Goal: Communication & Community: Answer question/provide support

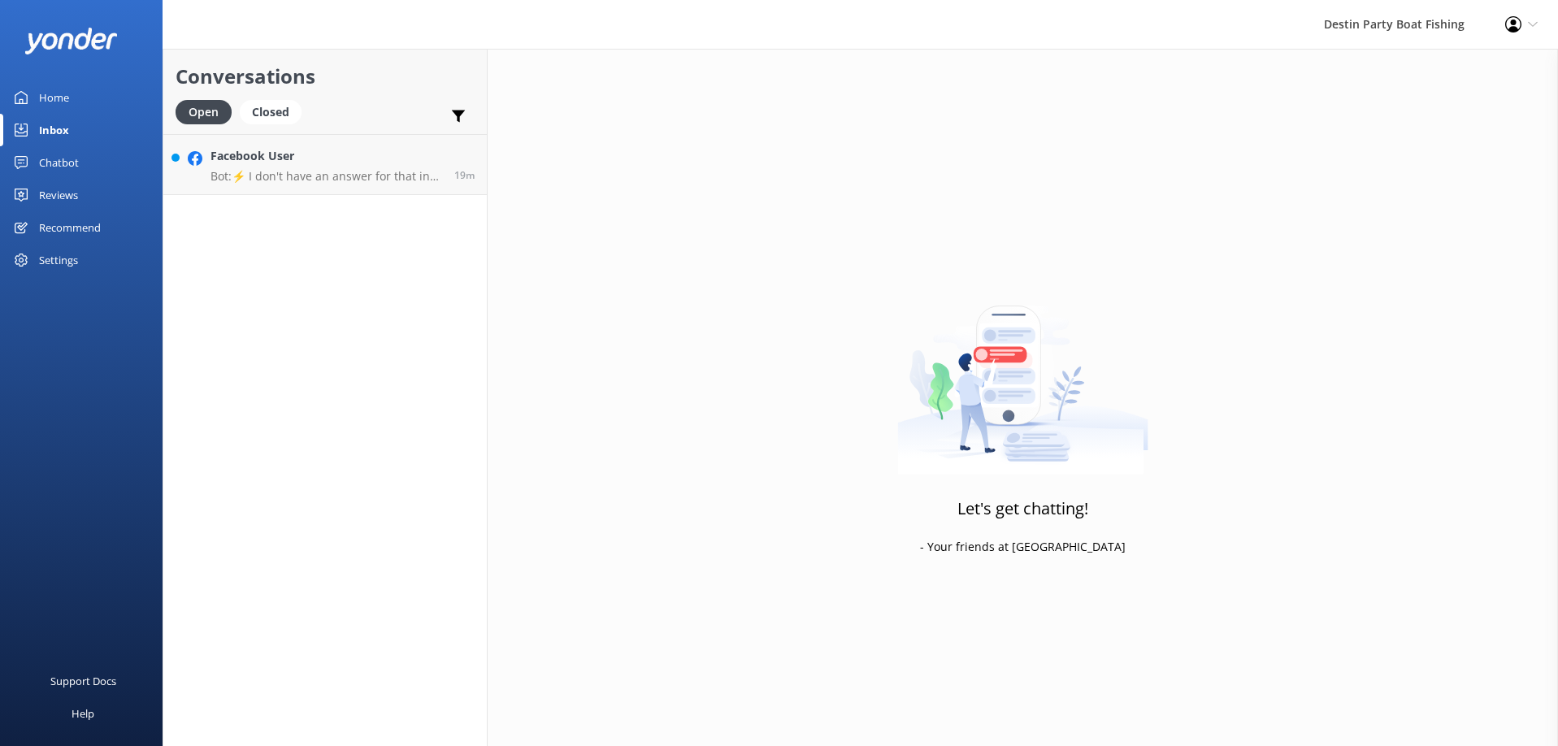
click at [354, 163] on h4 "Facebook User" at bounding box center [326, 156] width 232 height 18
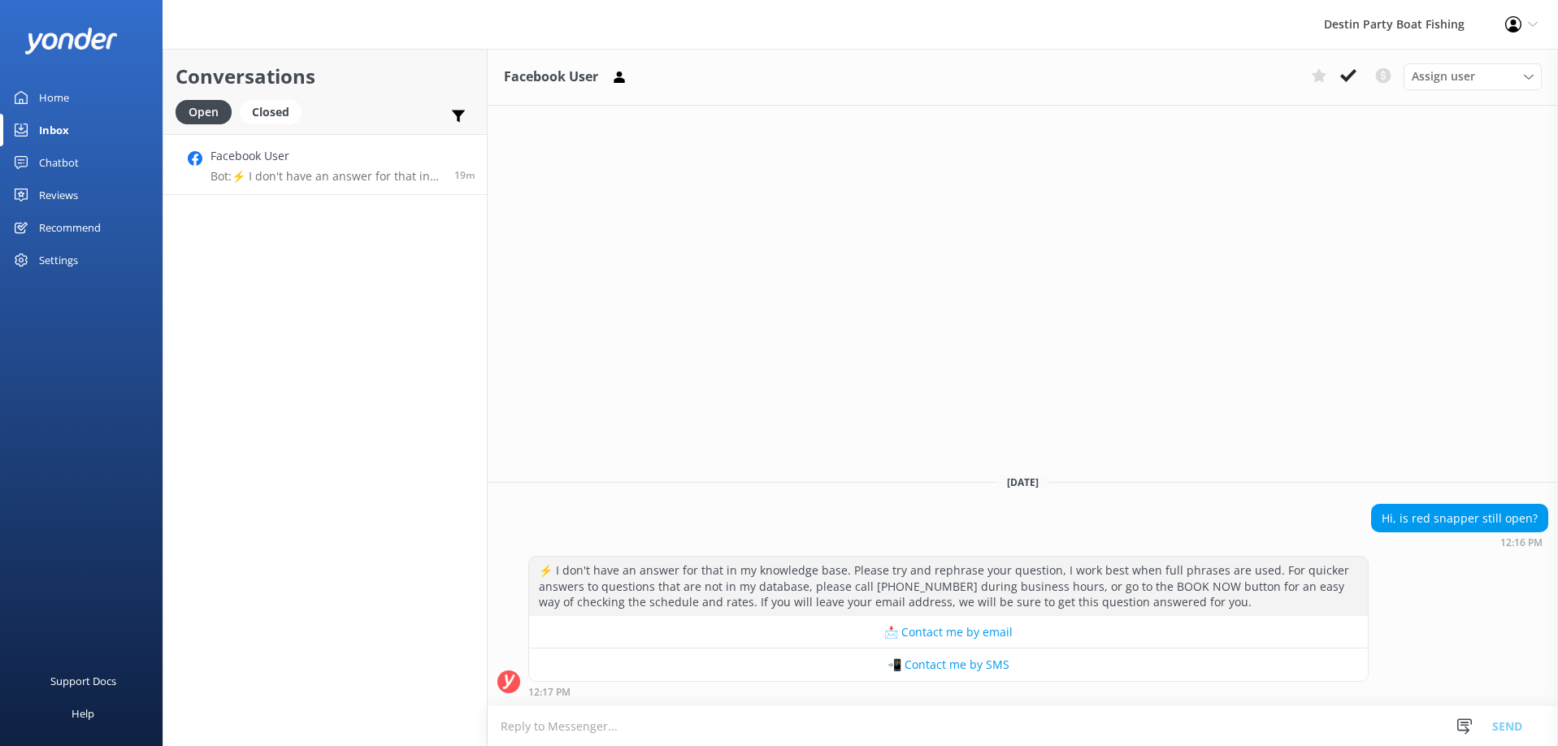
click at [561, 730] on textarea at bounding box center [1023, 726] width 1070 height 40
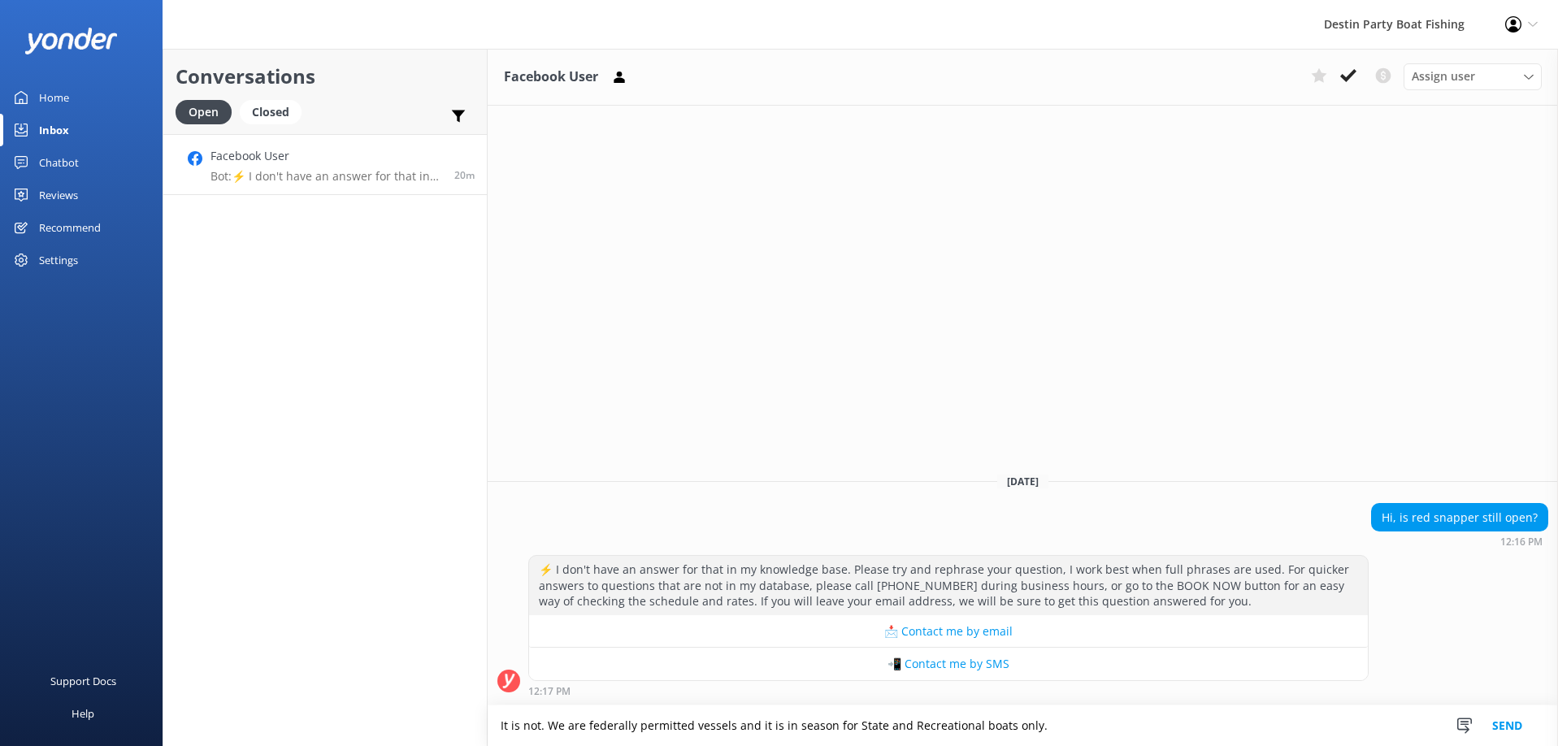
click at [830, 722] on textarea "It is not. We are federally permitted vessels and it is in season for State and…" at bounding box center [1023, 725] width 1070 height 41
type textarea "It is not. We are federally permitted vessels and it is in season on the weeken…"
click at [1343, 71] on icon at bounding box center [1348, 75] width 16 height 16
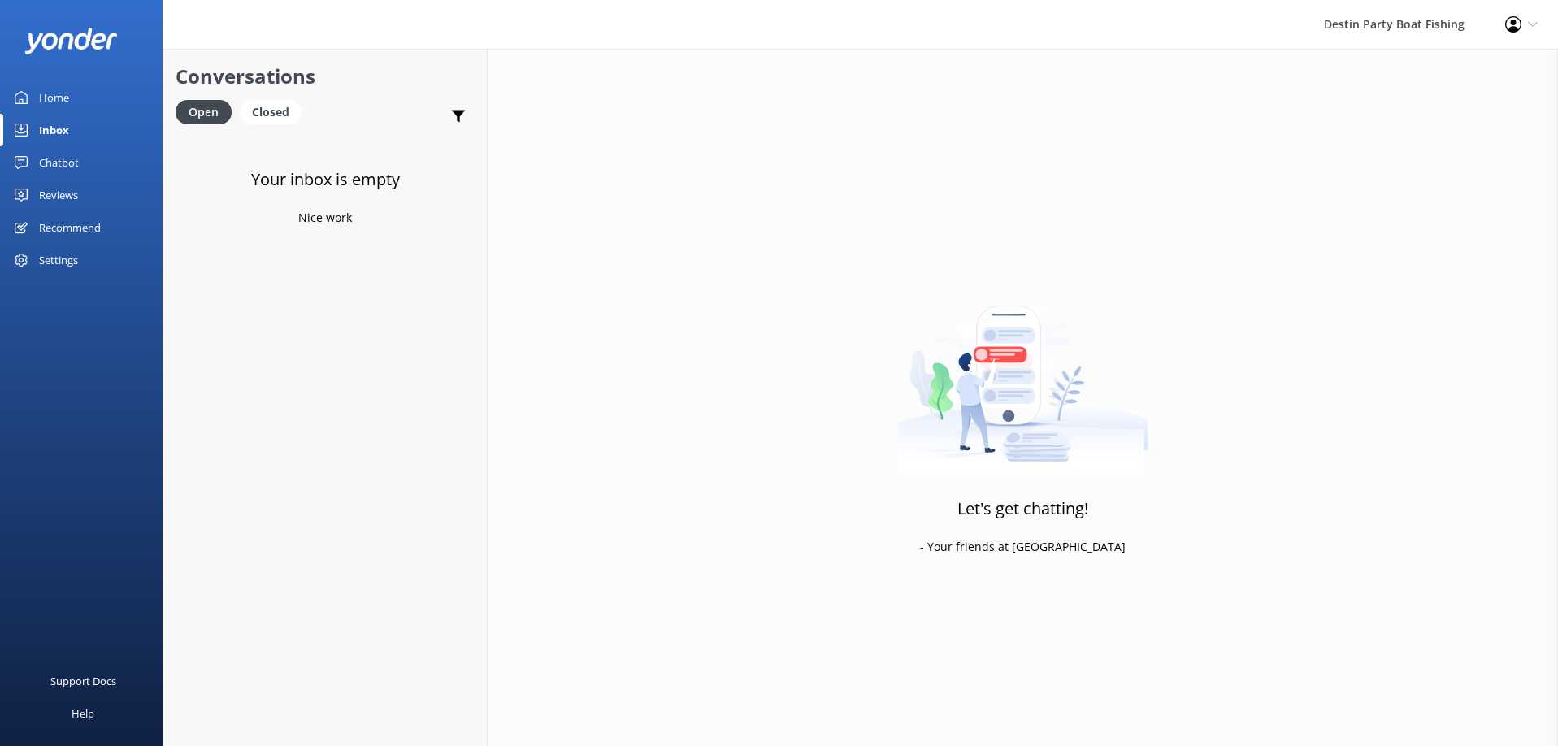
click at [66, 91] on div "Home" at bounding box center [54, 97] width 30 height 33
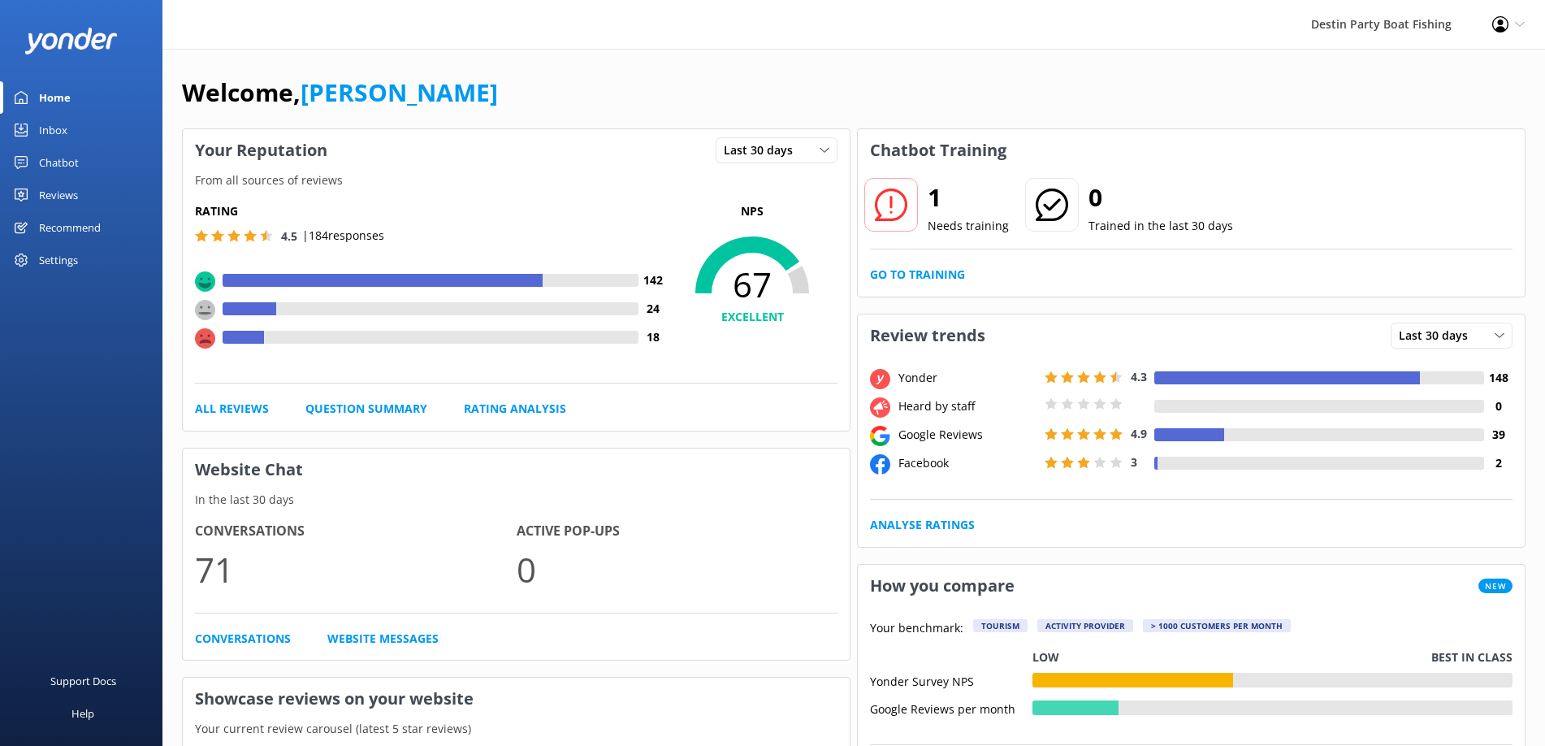
click at [64, 193] on div "Reviews" at bounding box center [58, 195] width 39 height 33
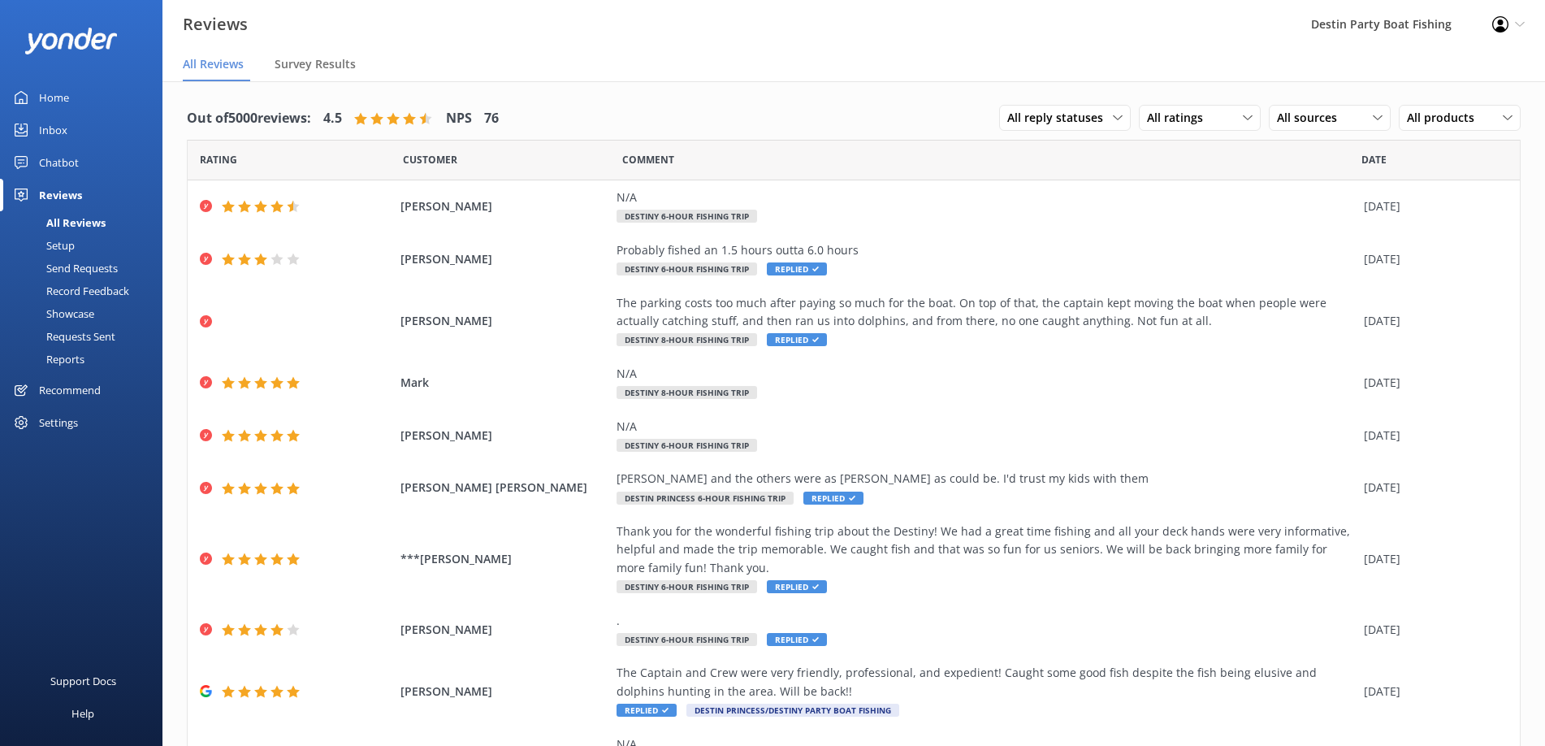
click at [44, 139] on div "Inbox" at bounding box center [53, 130] width 28 height 33
